Goal: Information Seeking & Learning: Learn about a topic

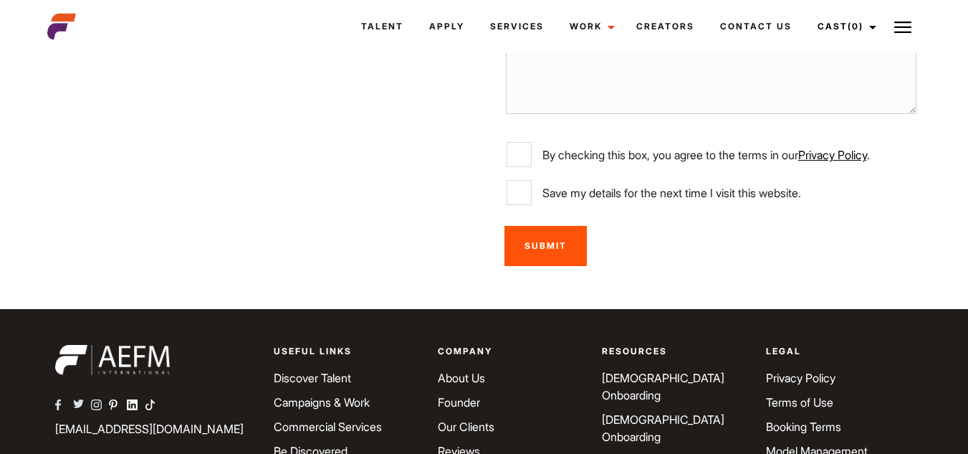
scroll to position [2683, 0]
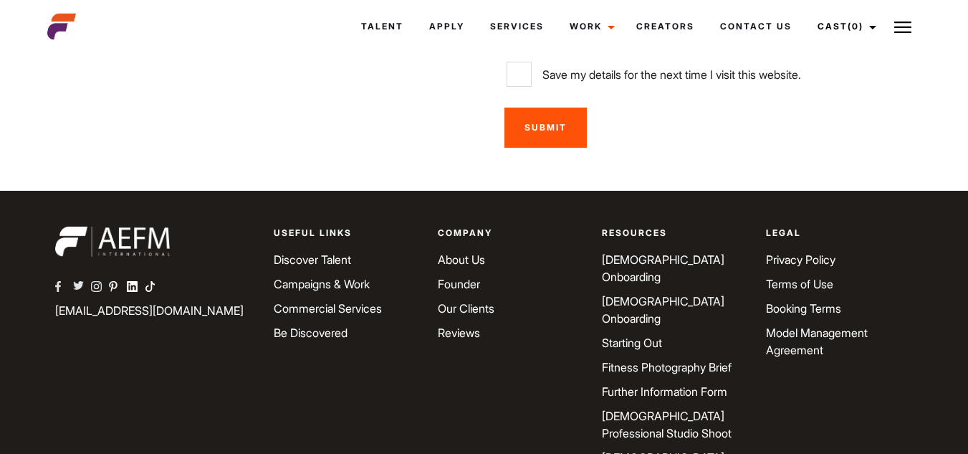
click at [468, 252] on link "About Us" at bounding box center [461, 259] width 47 height 14
click at [456, 277] on link "Founder" at bounding box center [459, 284] width 42 height 14
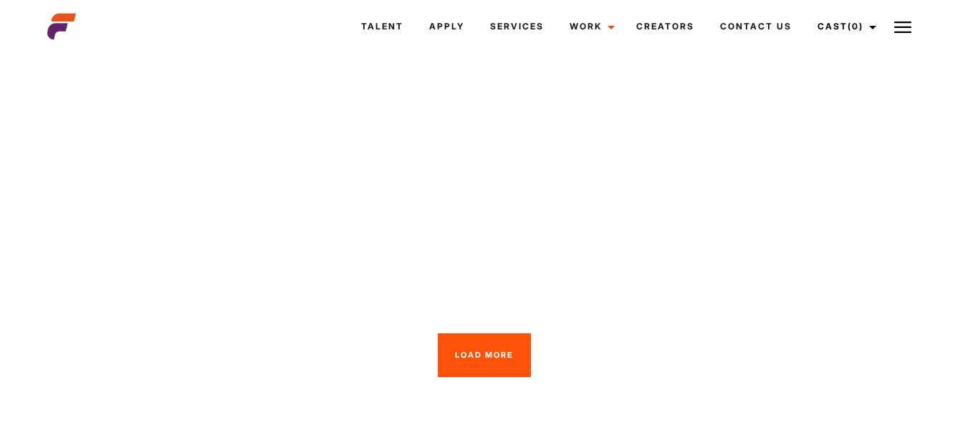
scroll to position [3391, 0]
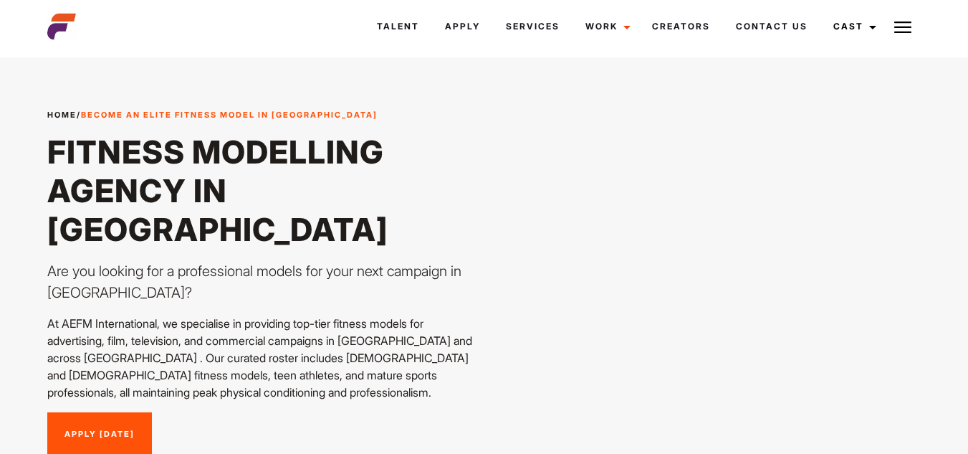
scroll to position [2683, 0]
